Goal: Task Accomplishment & Management: Use online tool/utility

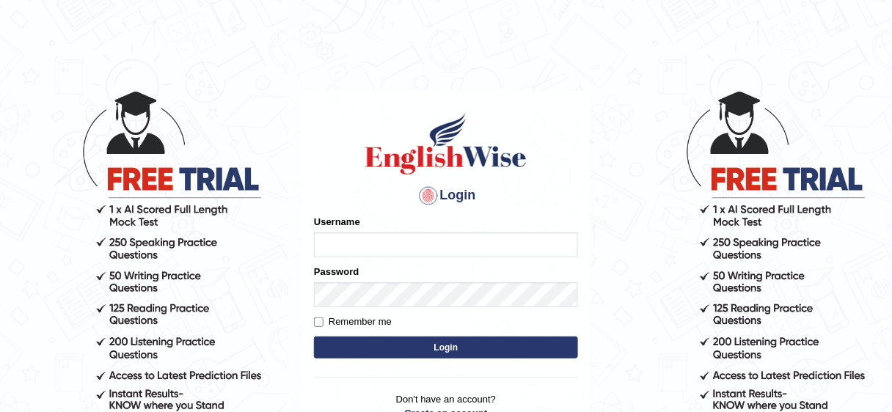
click at [449, 339] on button "Login" at bounding box center [446, 348] width 264 height 22
type input "Nafisa"
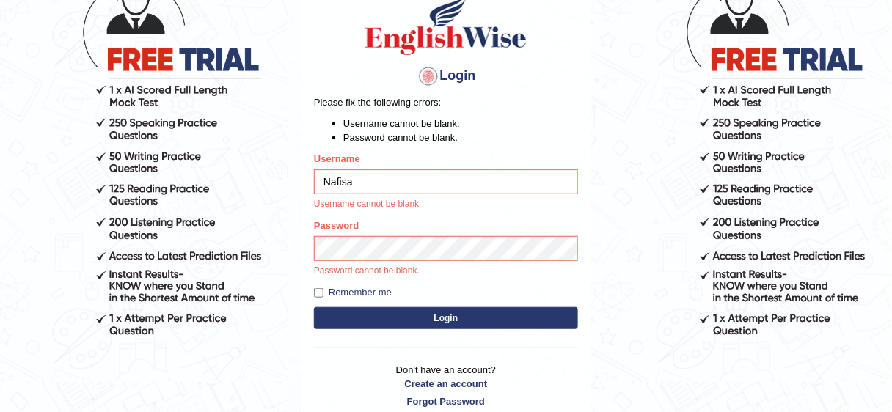
scroll to position [128, 0]
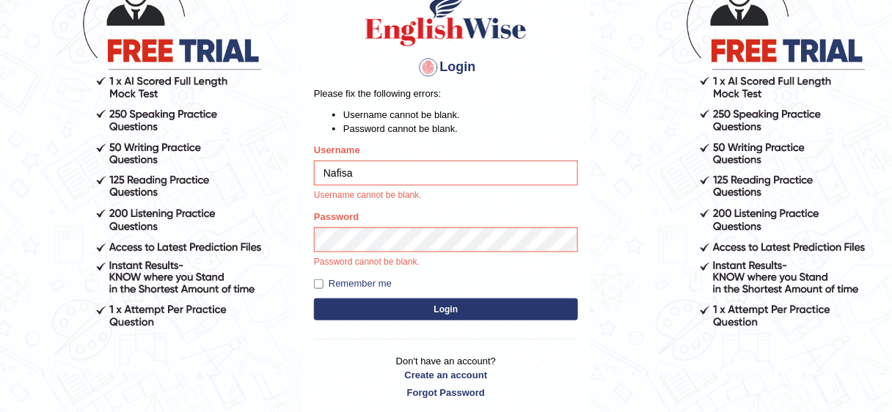
click at [450, 303] on button "Login" at bounding box center [446, 310] width 264 height 22
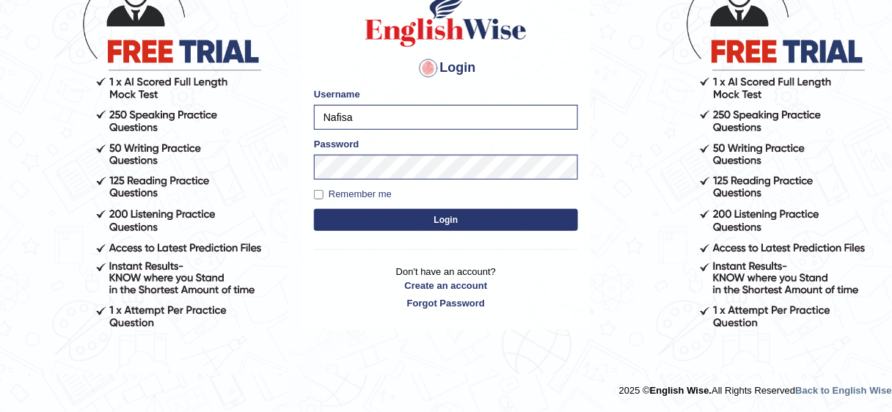
scroll to position [126, 0]
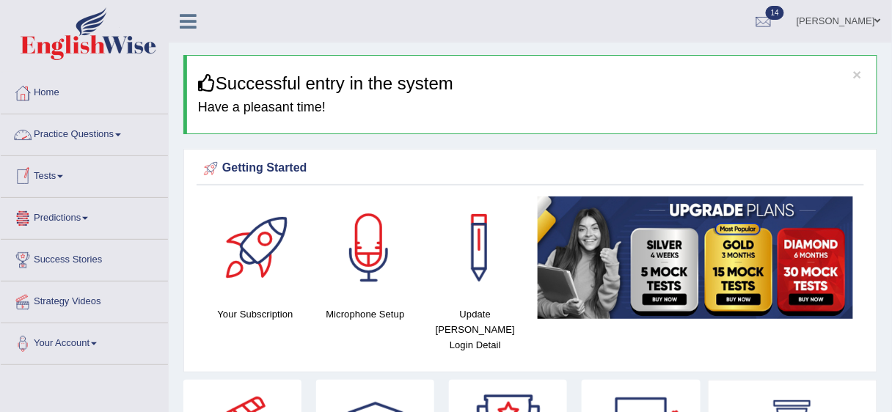
click at [121, 134] on span at bounding box center [118, 135] width 6 height 3
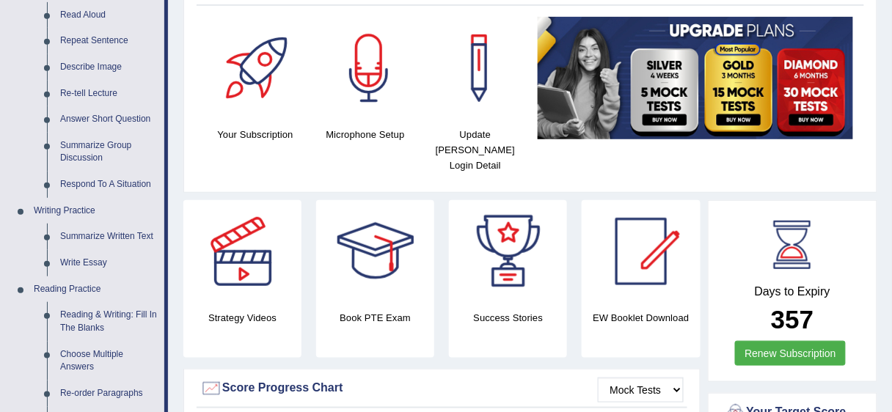
scroll to position [223, 0]
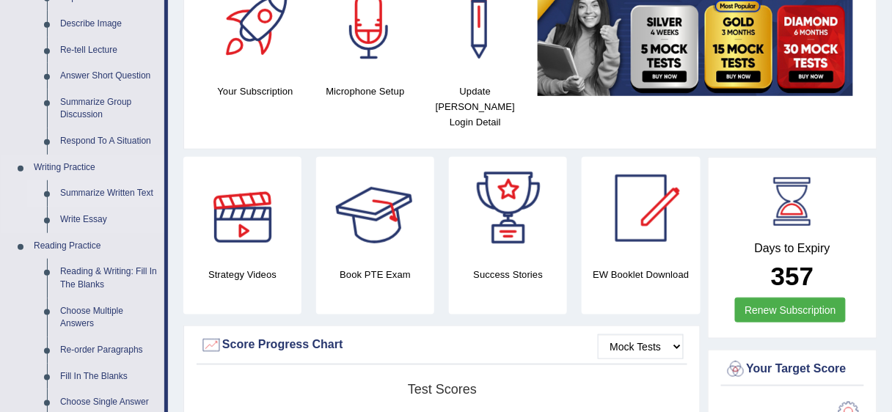
click at [148, 189] on link "Summarize Written Text" at bounding box center [109, 193] width 111 height 26
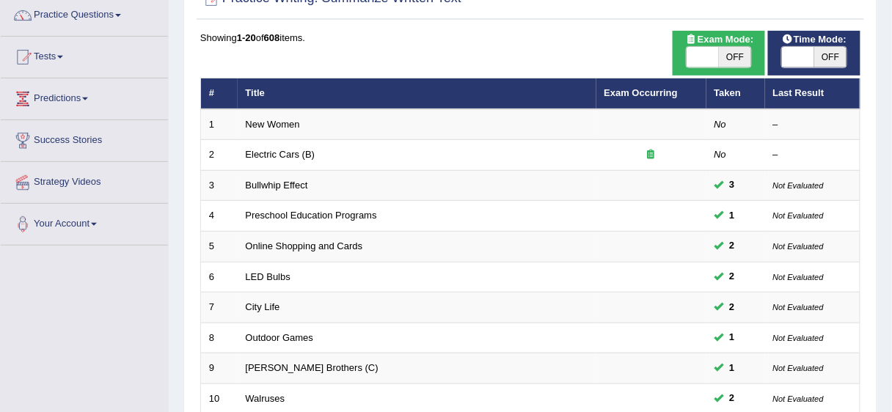
scroll to position [123, 0]
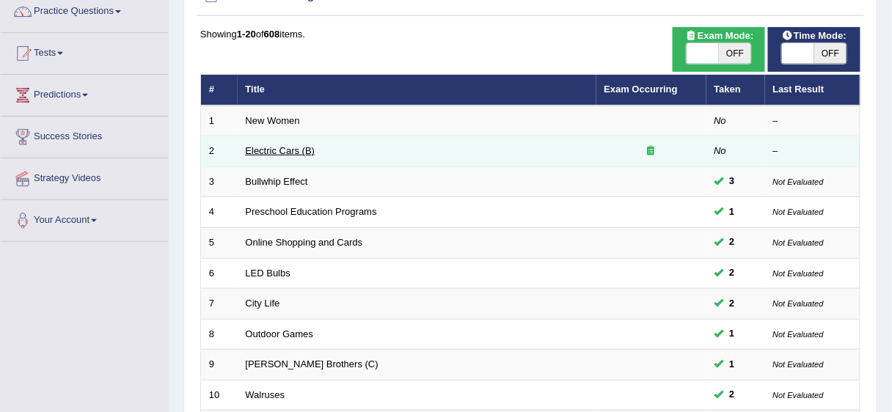
click at [280, 148] on link "Electric Cars (B)" at bounding box center [281, 150] width 70 height 11
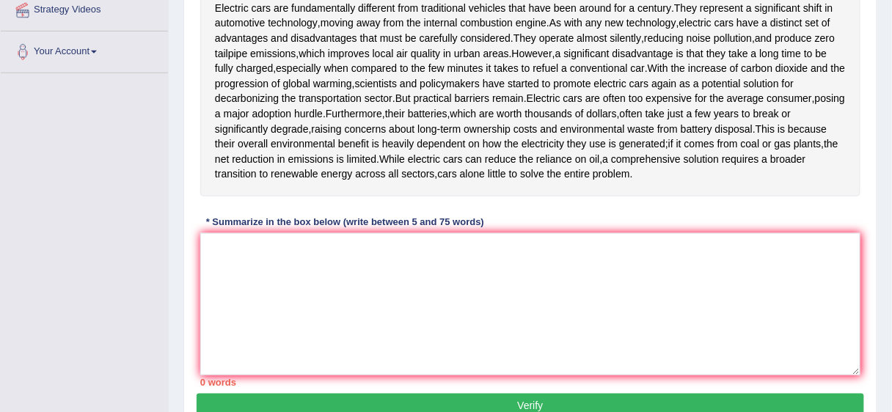
scroll to position [297, 0]
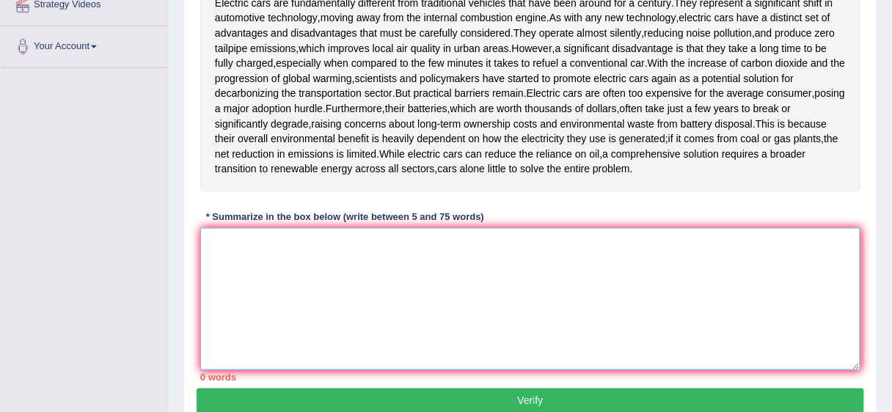
click at [234, 244] on textarea at bounding box center [530, 299] width 660 height 142
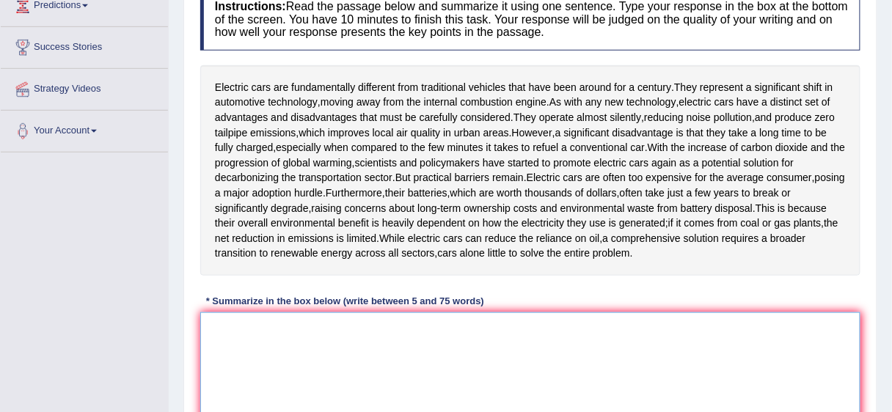
scroll to position [211, 0]
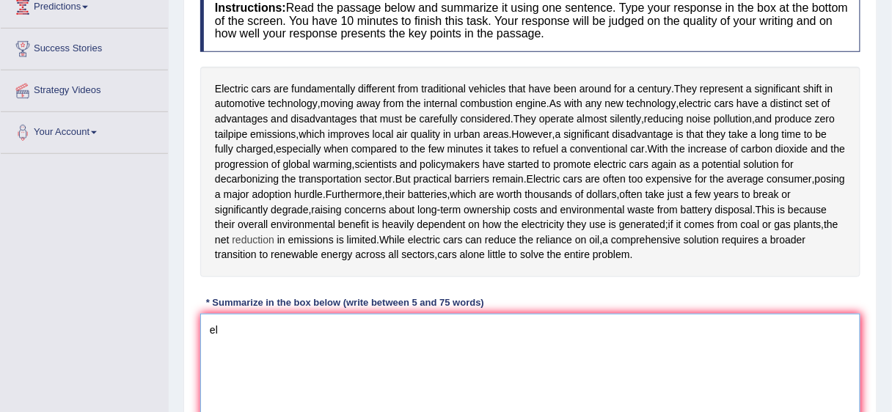
type textarea "e"
click at [311, 329] on textarea "Electric cars are fundementally" at bounding box center [530, 385] width 660 height 142
click at [358, 329] on textarea "Electric cars are fundamentally" at bounding box center [530, 385] width 660 height 142
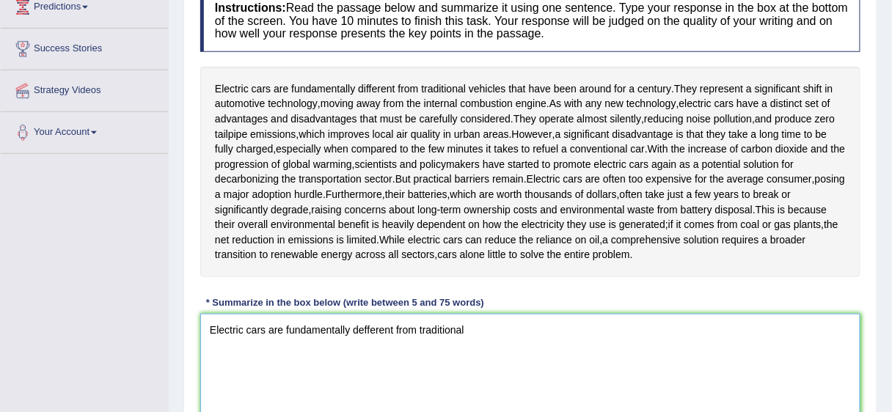
click at [361, 329] on textarea "Electric cars are fundamentally defferent from traditional" at bounding box center [530, 385] width 660 height 142
click at [473, 329] on textarea "Electric cars are fundamentally different from traditional" at bounding box center [530, 385] width 660 height 142
click at [485, 348] on textarea "Electric cars are fundamentally different from traditional ve" at bounding box center [530, 385] width 660 height 142
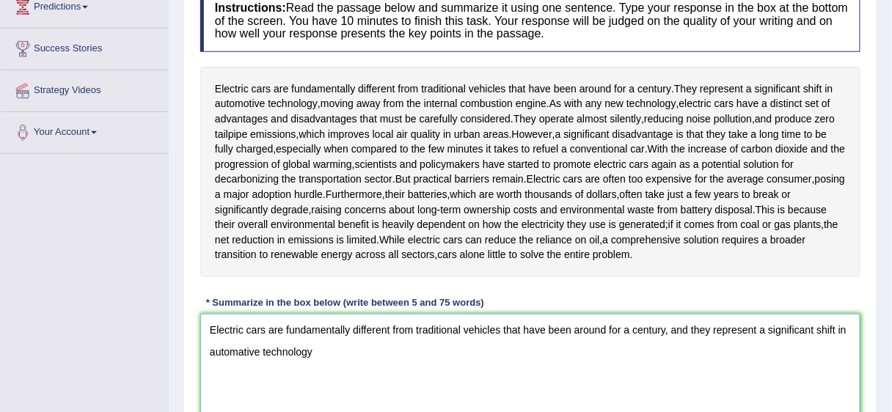
click at [245, 353] on textarea "Electric cars are fundamentally different from traditional vehicles that have b…" at bounding box center [530, 385] width 660 height 142
click at [310, 355] on textarea "Electric cars are fundamentally different from traditional vehicles that have b…" at bounding box center [530, 385] width 660 height 142
drag, startPoint x: 310, startPoint y: 355, endPoint x: 273, endPoint y: 355, distance: 37.4
click at [273, 355] on textarea "Electric cars are fundamentally different from traditional vehicles that have b…" at bounding box center [530, 385] width 660 height 142
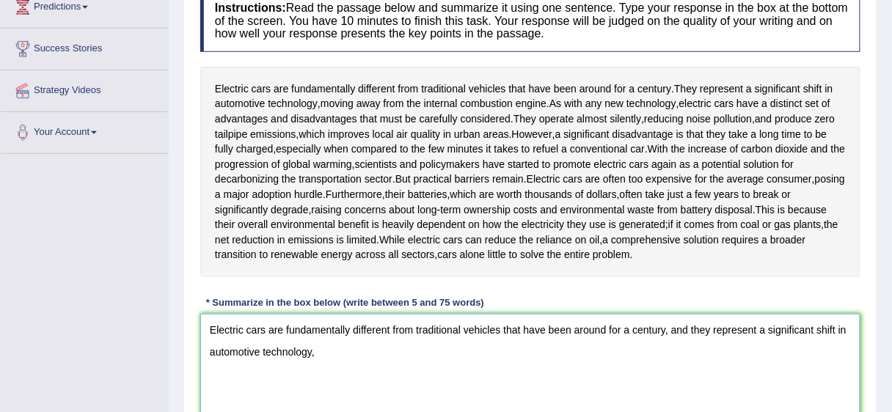
type textarea "Electric cars are fundamentally different from traditional vehicles that have b…"
